Goal: Task Accomplishment & Management: Manage account settings

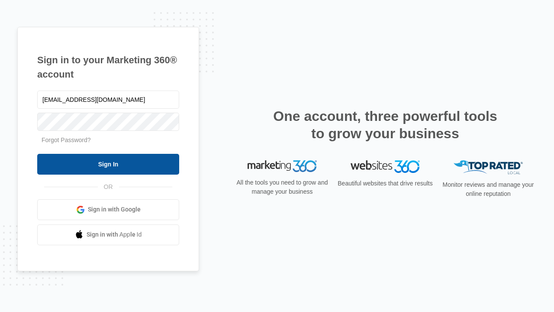
click at [108, 164] on input "Sign In" at bounding box center [108, 164] width 142 height 21
